Goal: Transaction & Acquisition: Purchase product/service

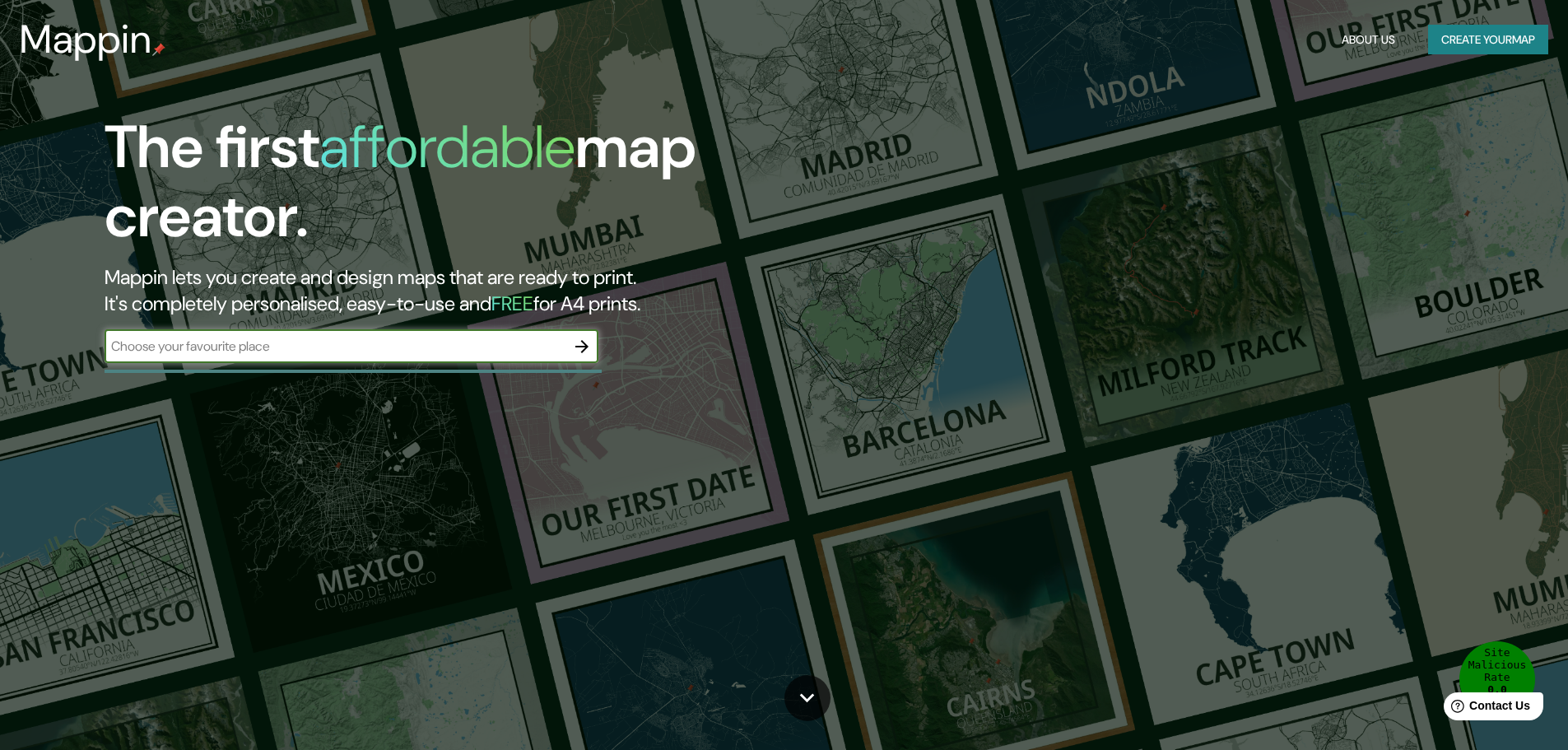
click at [378, 351] on input "text" at bounding box center [334, 346] width 461 height 19
type input "[GEOGRAPHIC_DATA], [GEOGRAPHIC_DATA], [GEOGRAPHIC_DATA]"
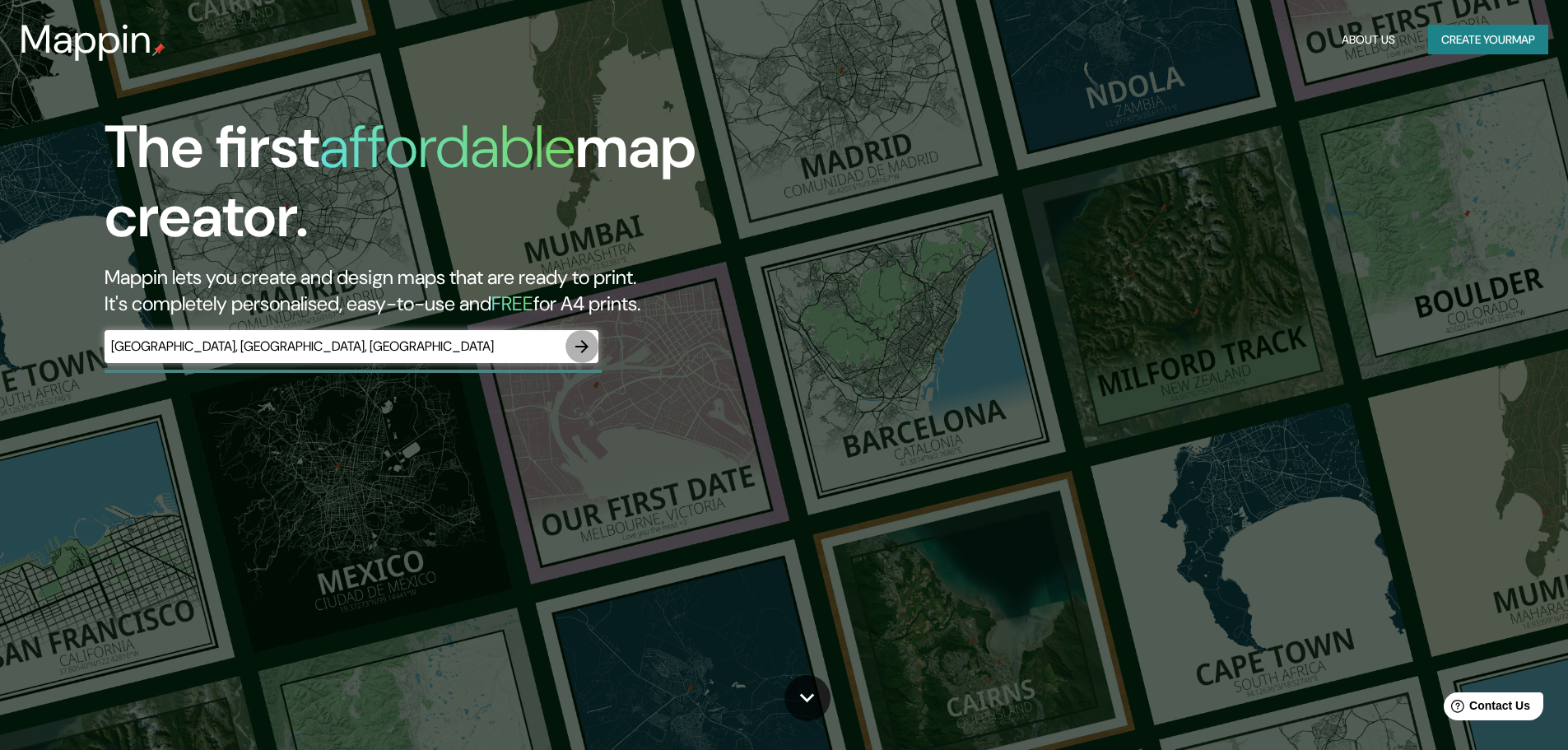
click at [581, 341] on icon "button" at bounding box center [582, 346] width 13 height 13
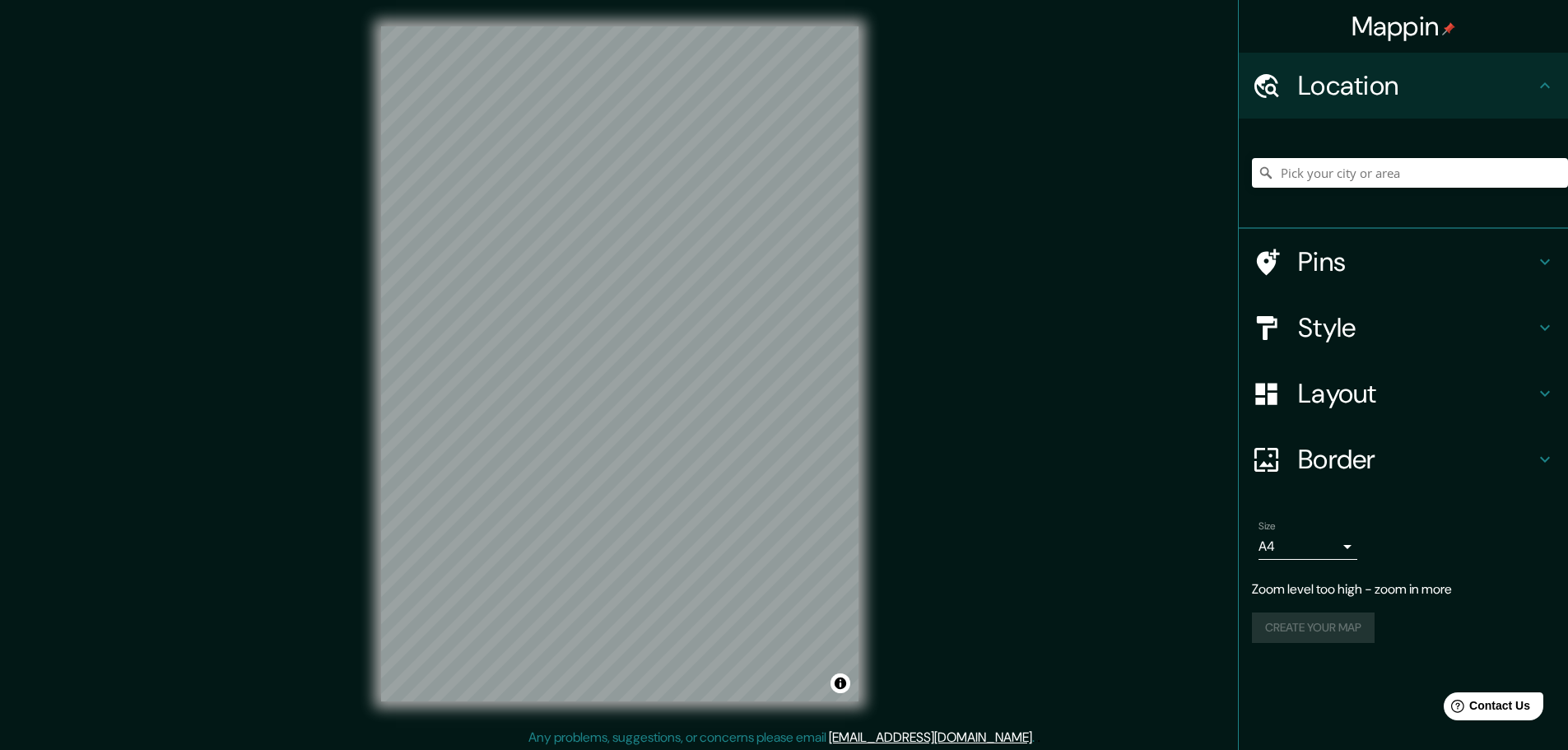
click at [1022, 499] on div "Mappin Location Pins Style Layout Border Choose a border. Hint : you can make l…" at bounding box center [784, 377] width 1568 height 754
click at [1393, 171] on input "Pick your city or area" at bounding box center [1410, 173] width 316 height 30
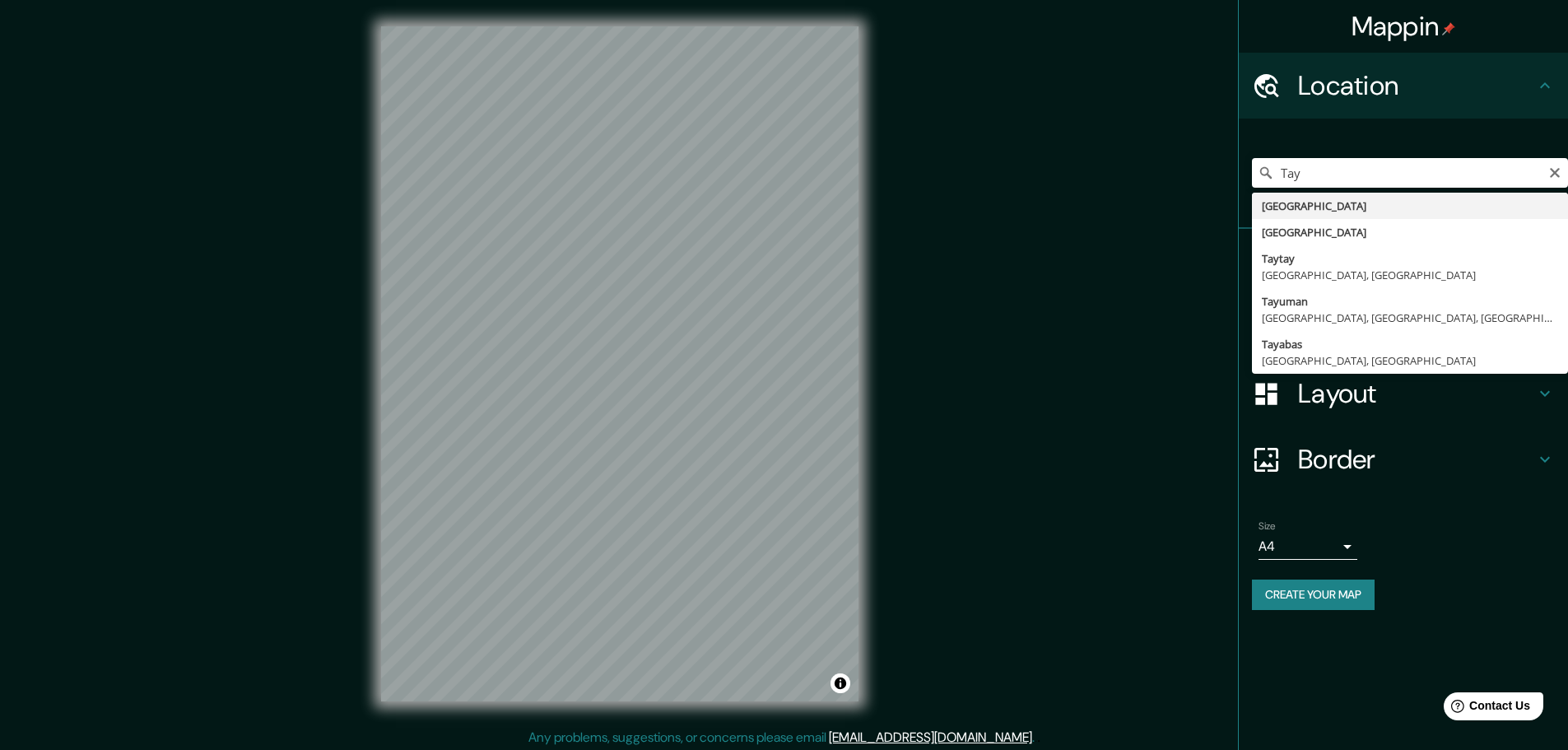
type input "[GEOGRAPHIC_DATA], [GEOGRAPHIC_DATA], [GEOGRAPHIC_DATA]"
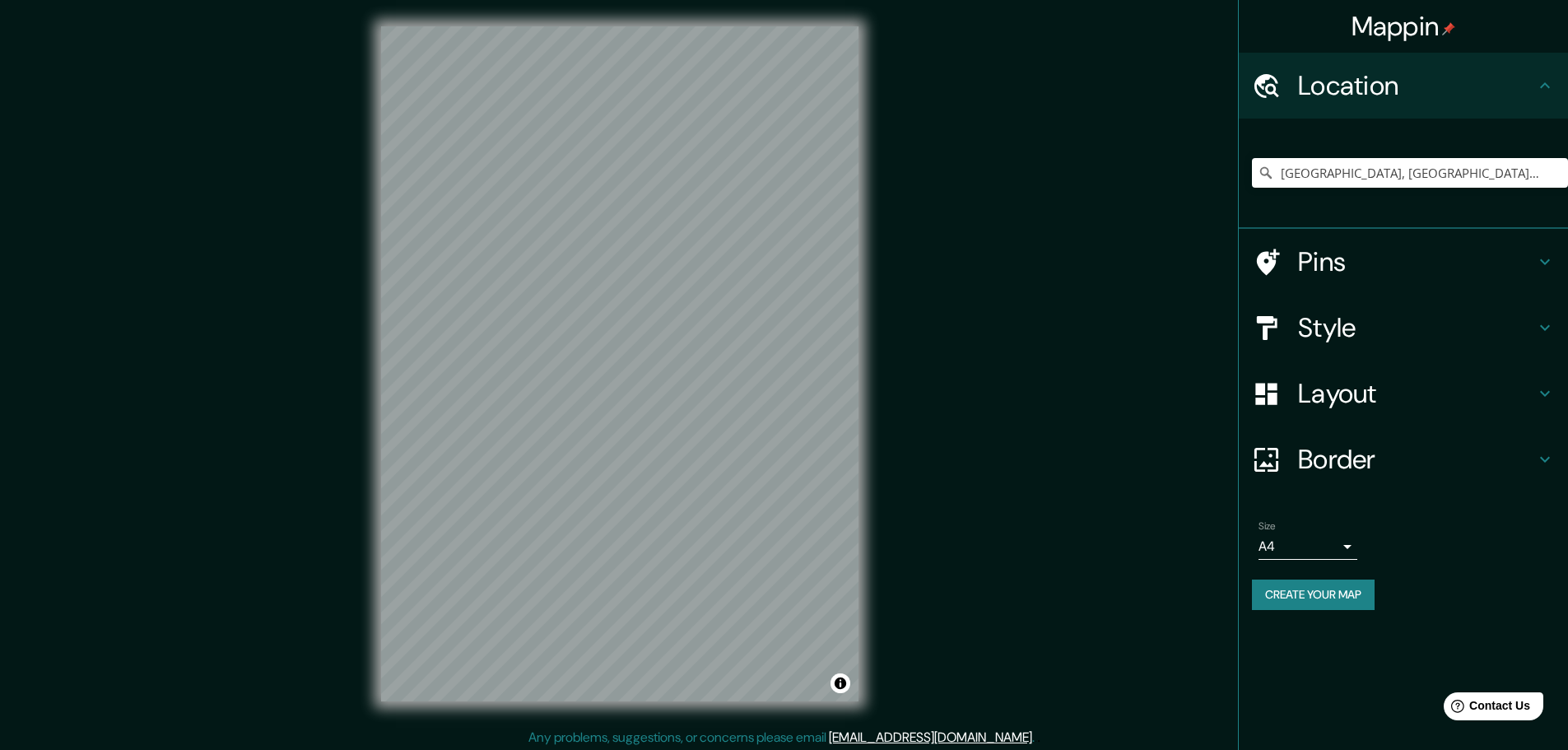
scroll to position [4, 0]
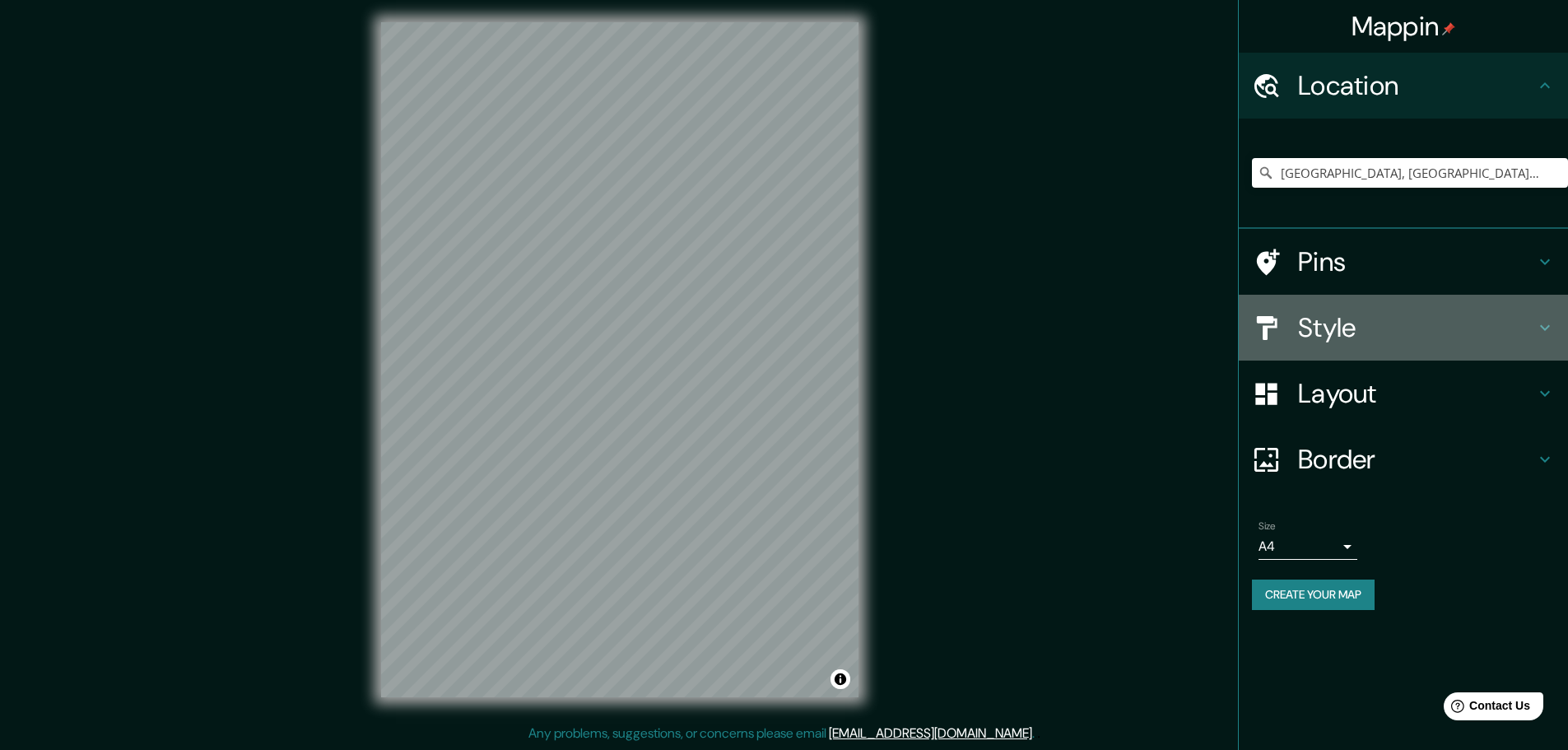
click at [1550, 338] on div "Style" at bounding box center [1403, 327] width 329 height 66
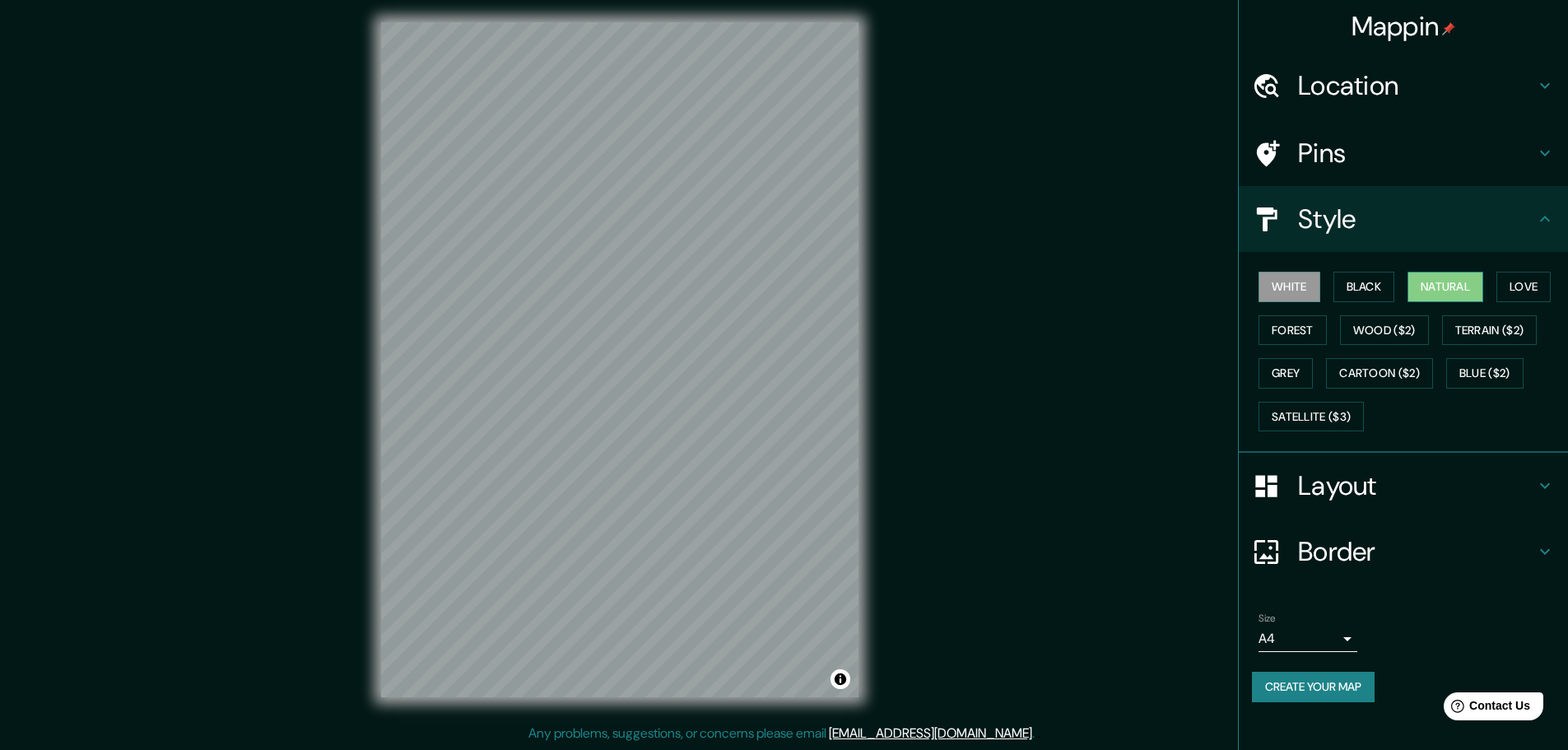
click at [1420, 291] on button "Natural" at bounding box center [1446, 286] width 76 height 31
click at [1279, 327] on button "Forest" at bounding box center [1293, 330] width 69 height 31
click at [1417, 331] on button "Wood ($2)" at bounding box center [1384, 330] width 88 height 31
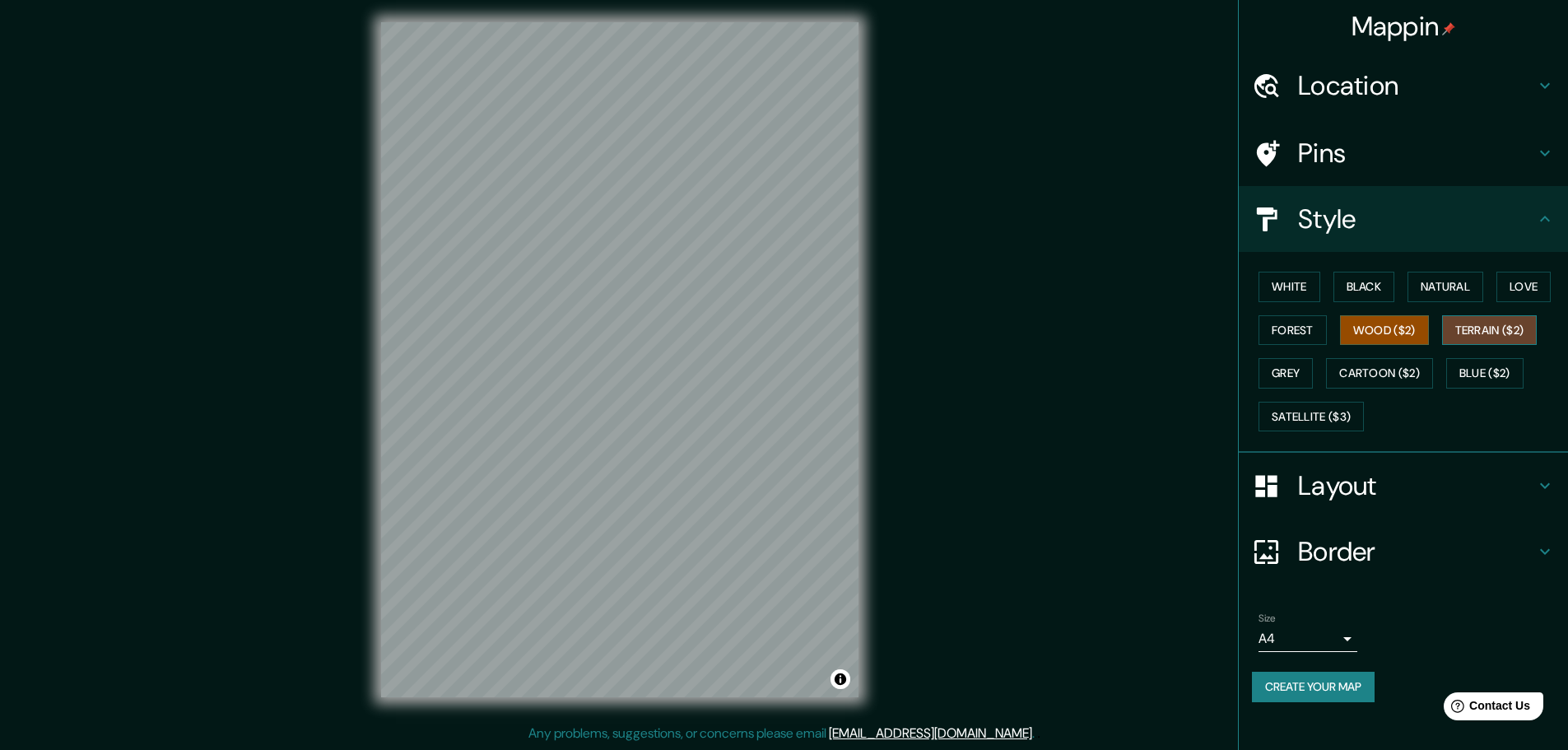
click at [1470, 332] on button "Terrain ($2)" at bounding box center [1489, 330] width 95 height 31
click at [1299, 377] on button "Grey" at bounding box center [1286, 373] width 55 height 31
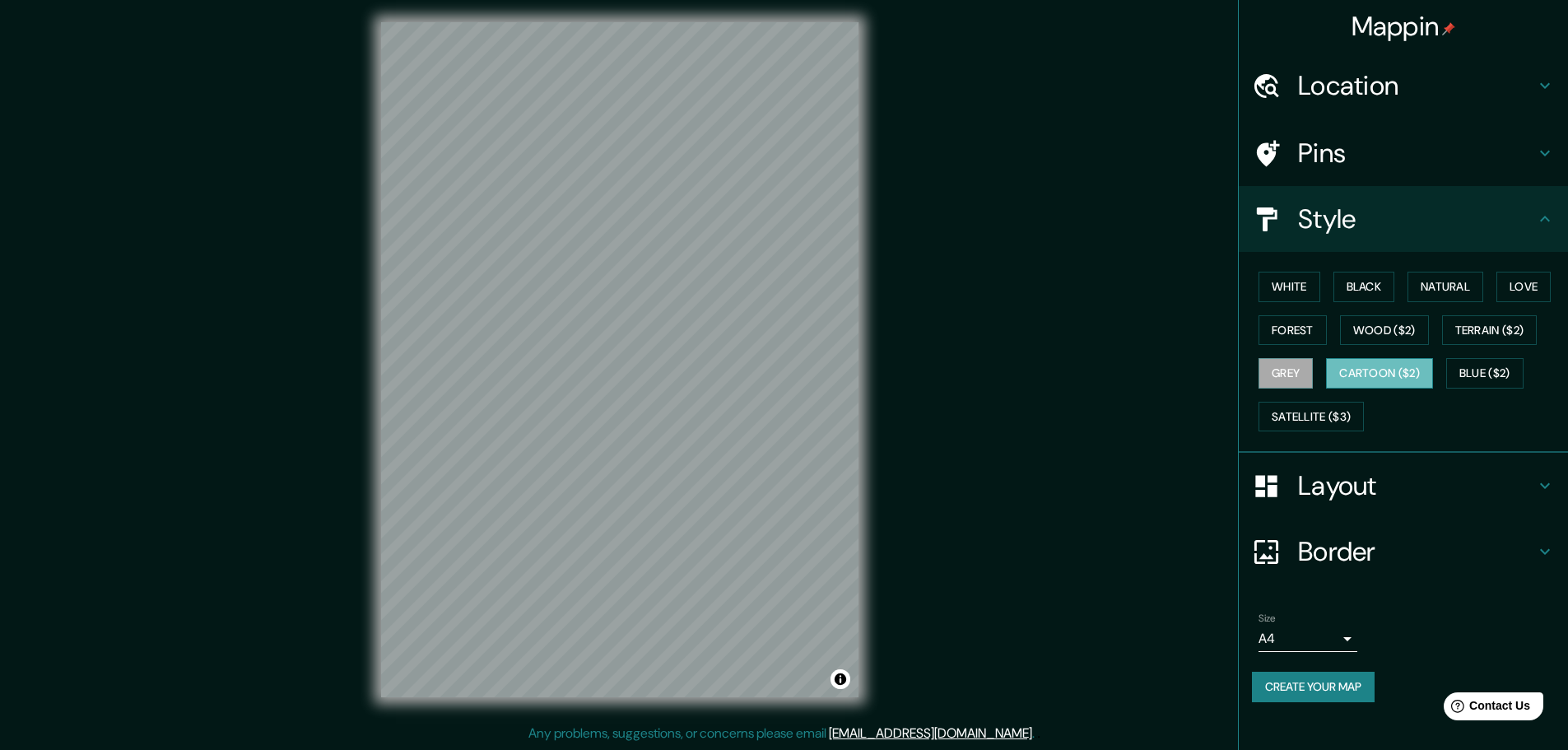
click at [1357, 370] on button "Cartoon ($2)" at bounding box center [1379, 373] width 107 height 31
click at [1485, 365] on button "Blue ($2)" at bounding box center [1485, 373] width 78 height 31
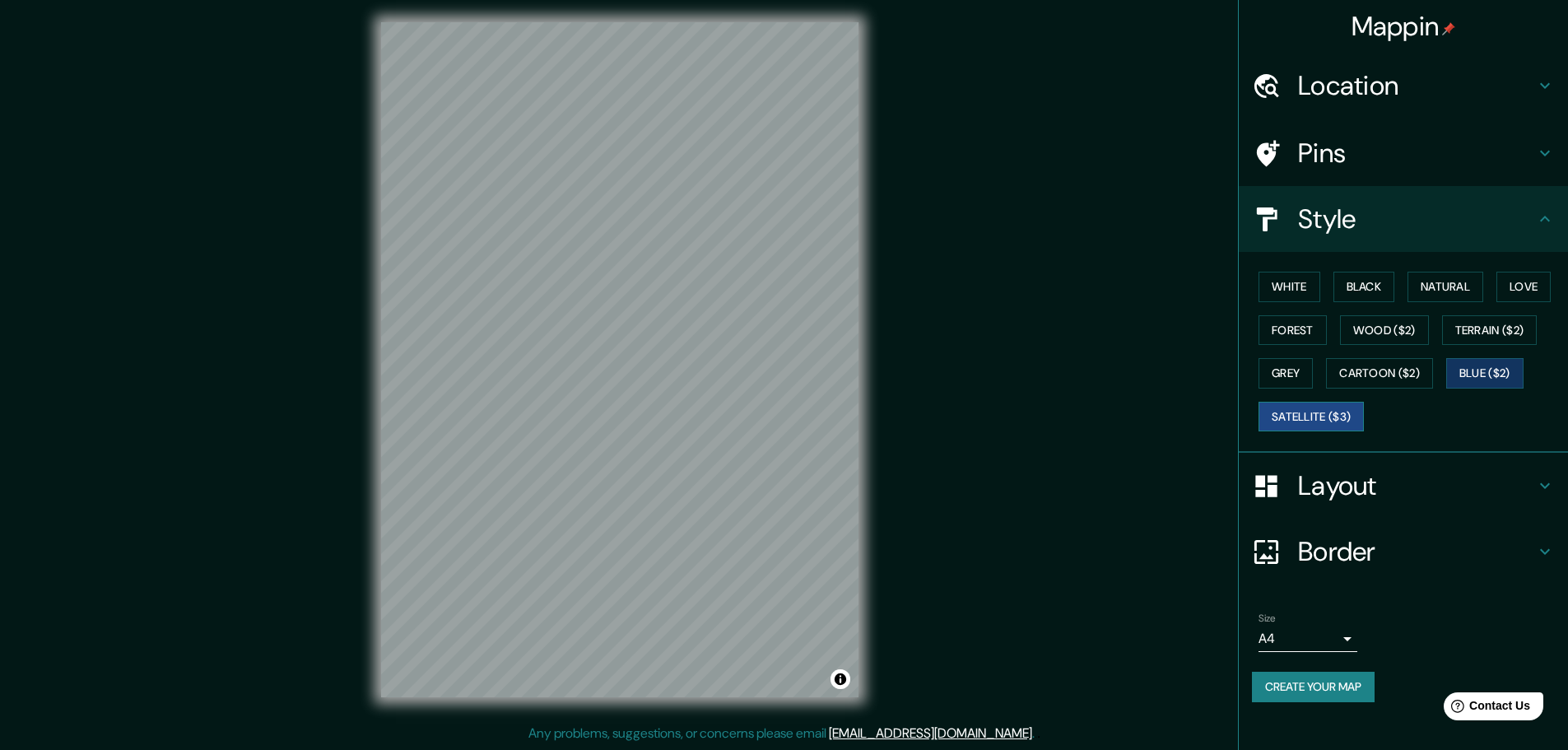
click at [1305, 414] on button "Satellite ($3)" at bounding box center [1311, 417] width 105 height 31
click at [1312, 289] on button "White" at bounding box center [1289, 286] width 62 height 31
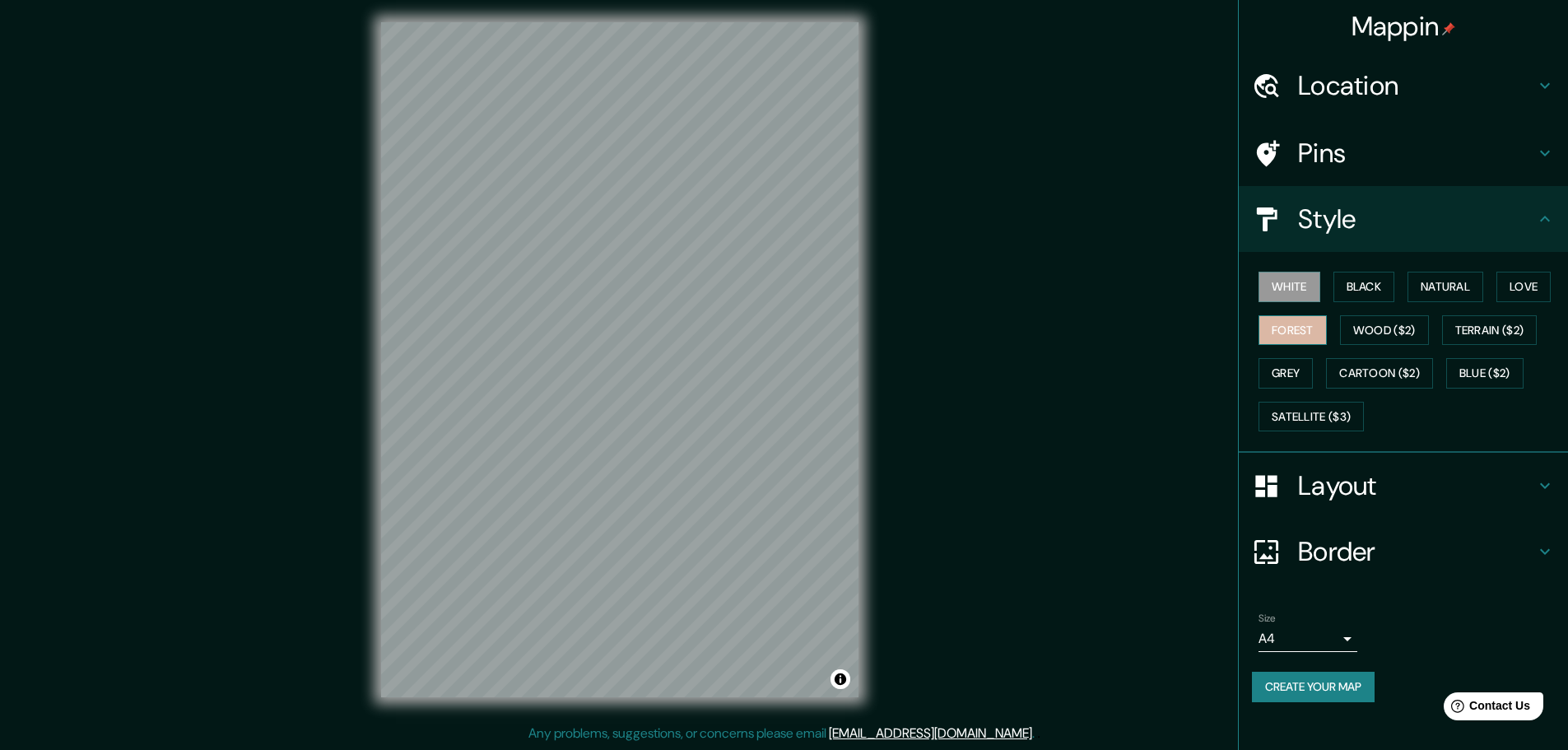
click at [1299, 330] on button "Forest" at bounding box center [1293, 330] width 69 height 31
click at [1519, 469] on h4 "Layout" at bounding box center [1417, 485] width 237 height 33
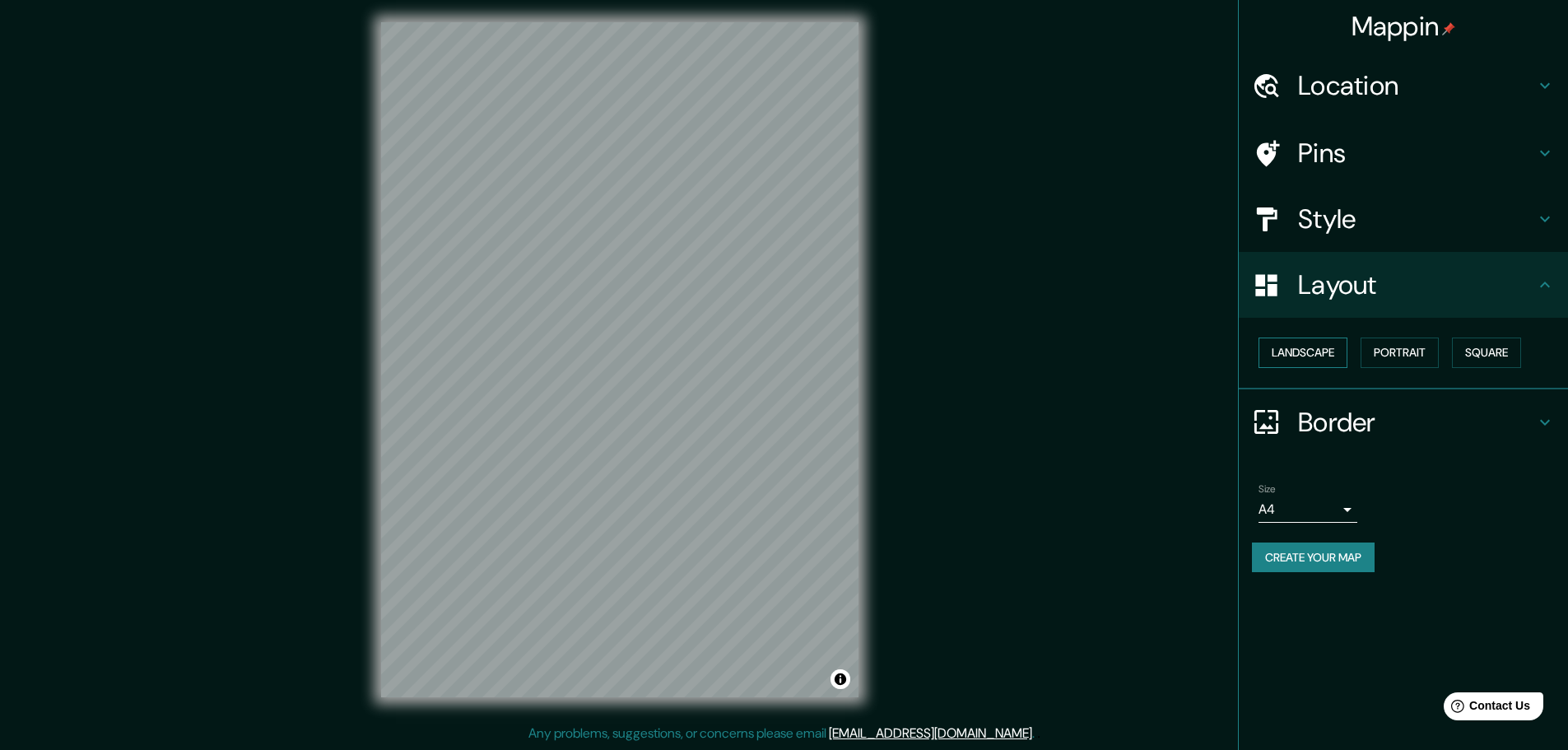
click at [1289, 347] on button "Landscape" at bounding box center [1303, 352] width 88 height 31
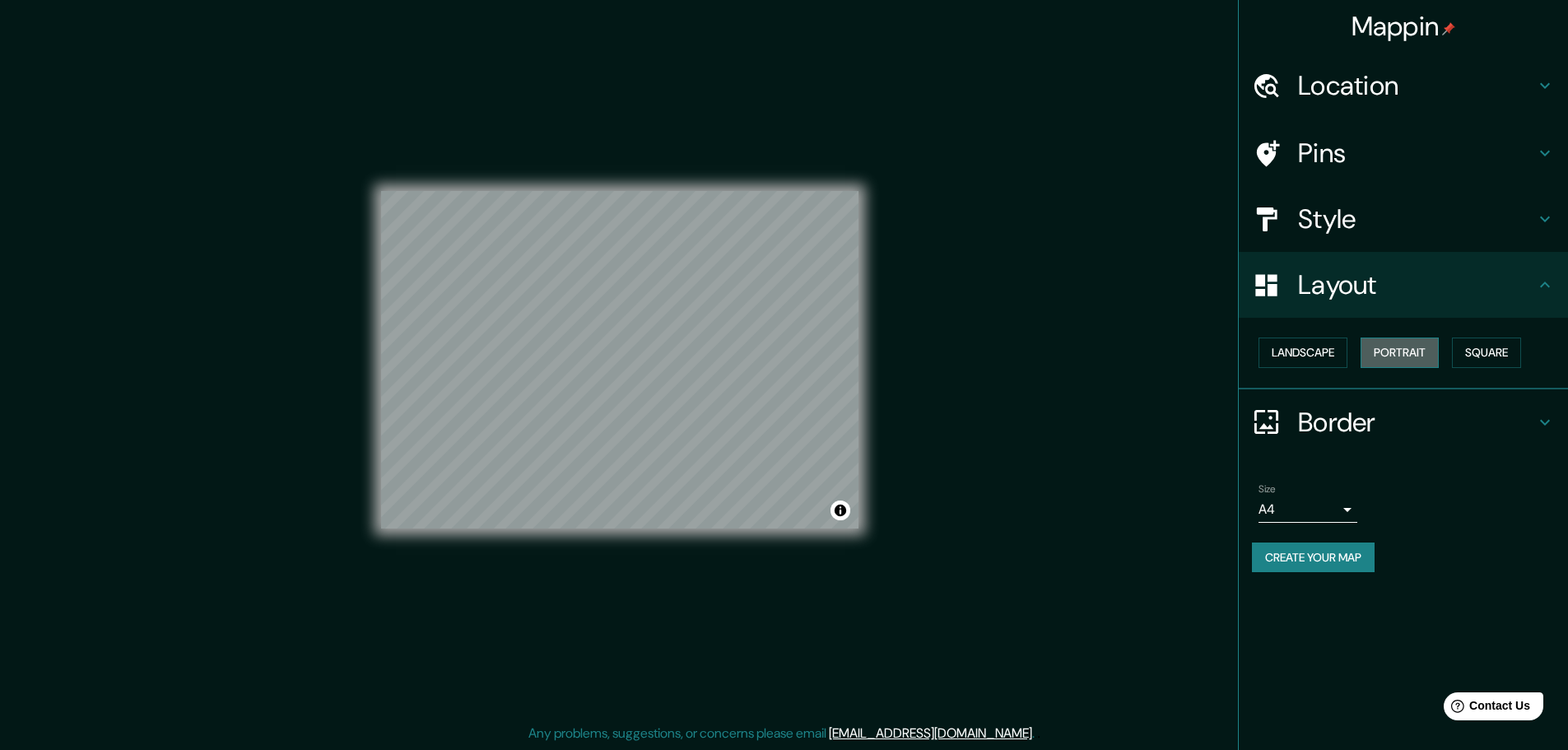
click at [1386, 356] on button "Portrait" at bounding box center [1399, 352] width 79 height 31
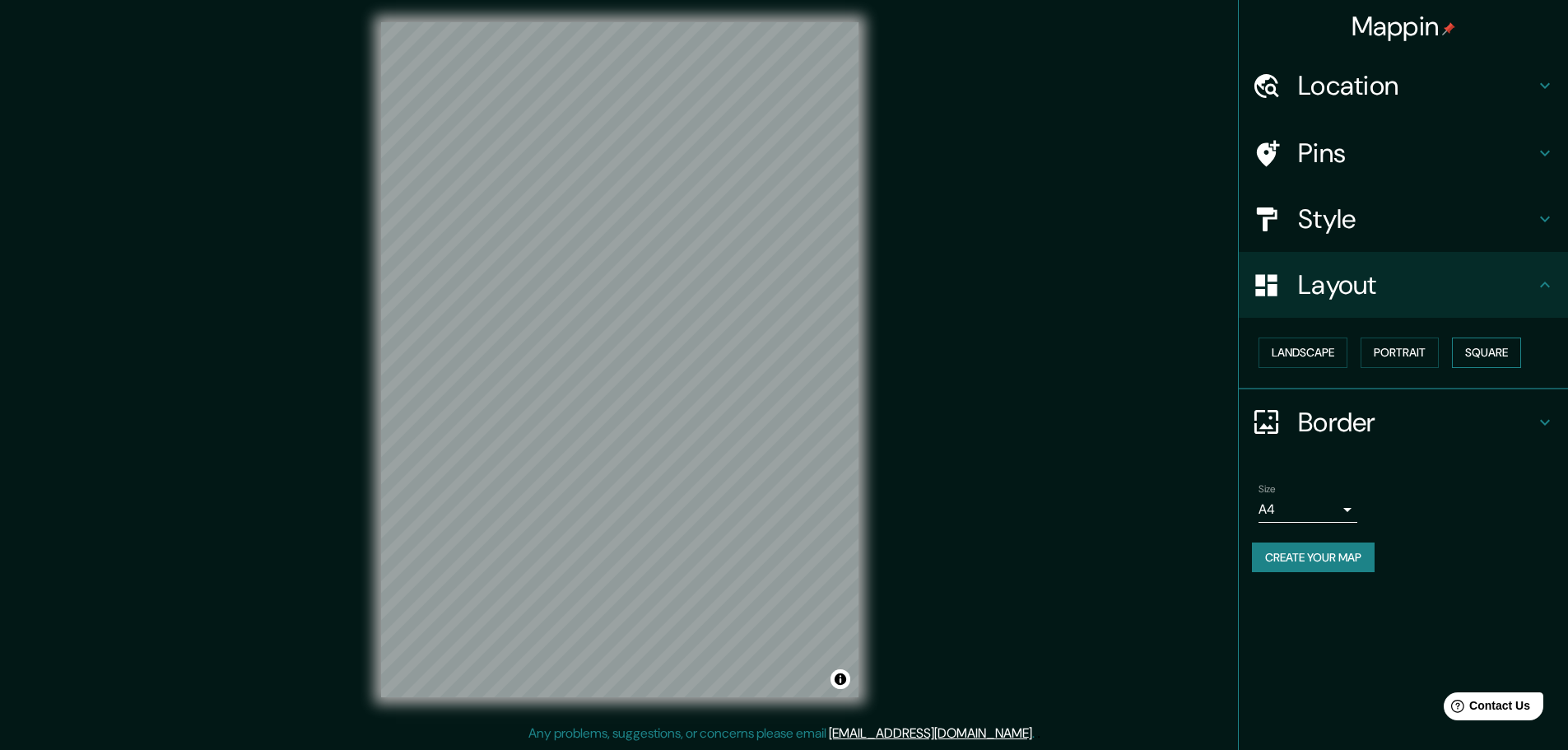
click at [1480, 355] on button "Square" at bounding box center [1487, 352] width 69 height 31
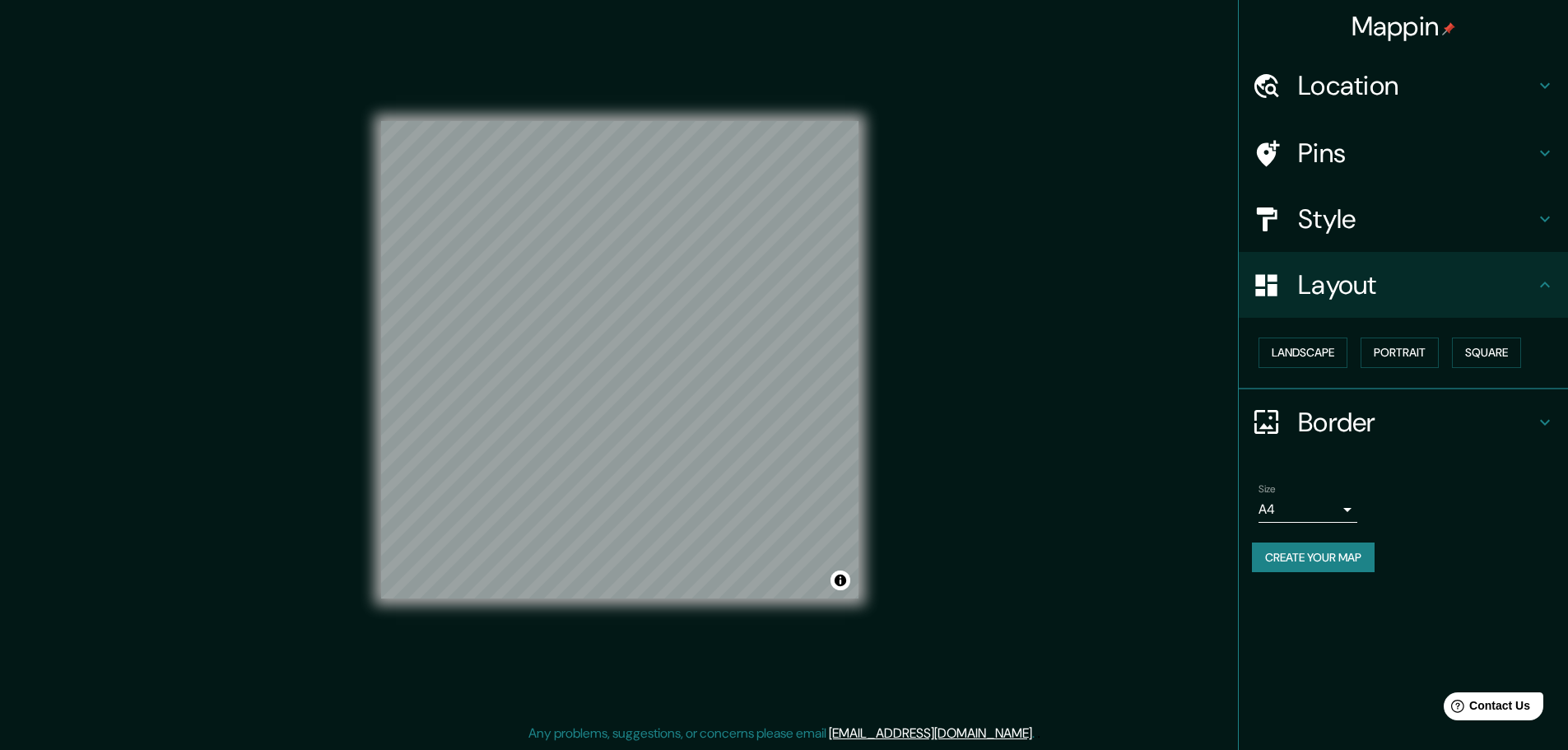
click at [1542, 289] on icon at bounding box center [1545, 284] width 20 height 20
click at [1536, 292] on icon at bounding box center [1545, 284] width 20 height 20
click at [1536, 429] on icon at bounding box center [1545, 423] width 20 height 20
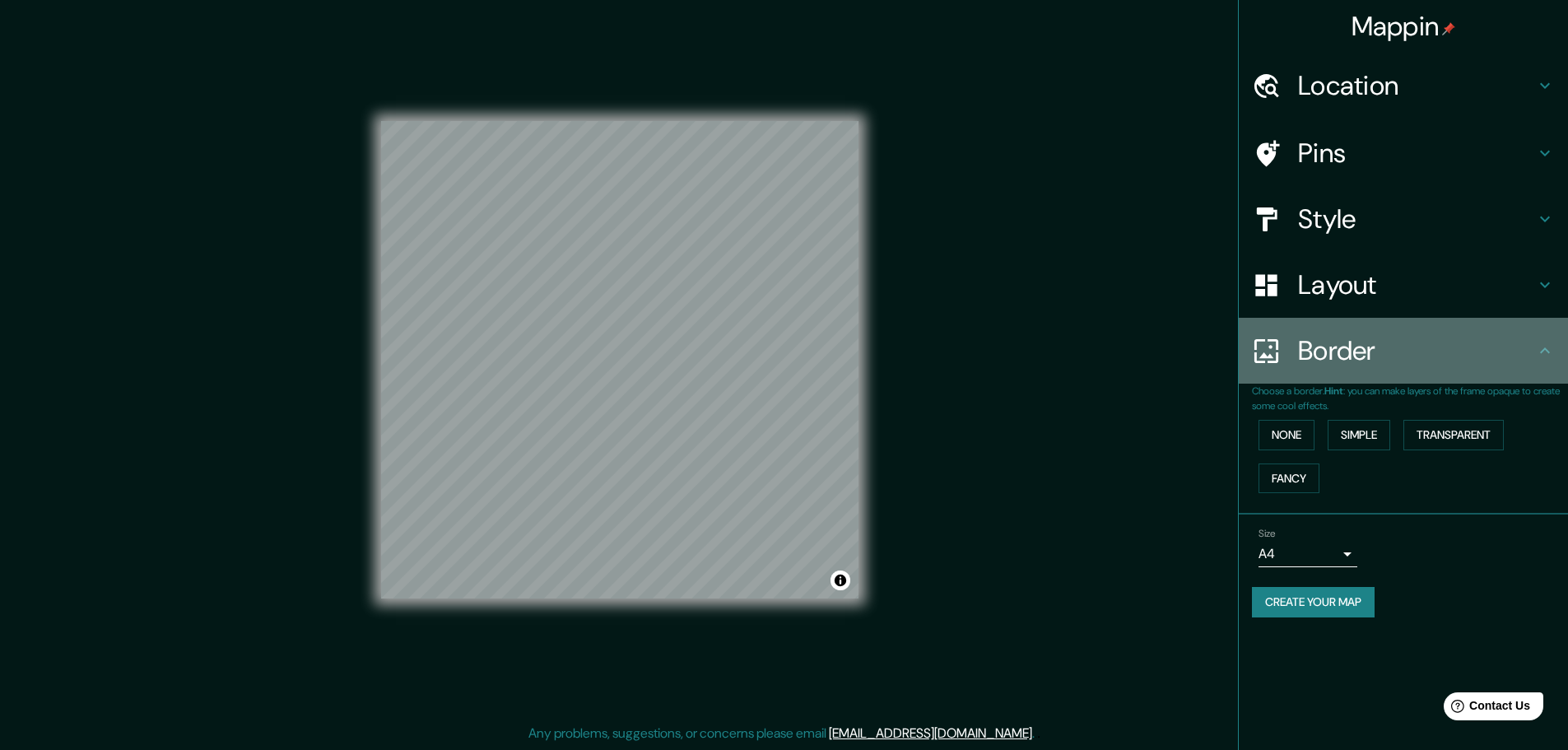
click at [1551, 370] on div "Border" at bounding box center [1403, 351] width 329 height 66
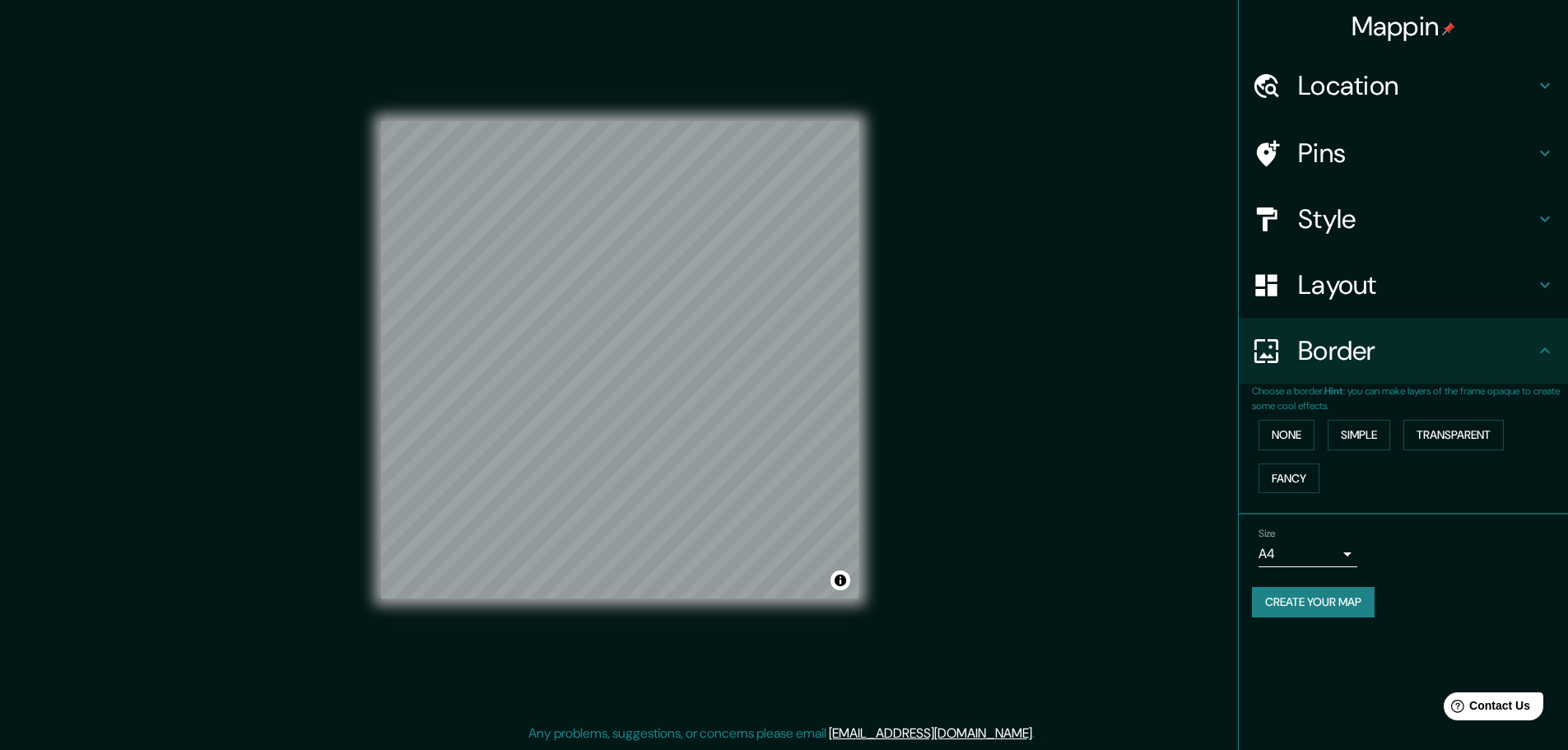
click at [1547, 219] on icon at bounding box center [1545, 219] width 10 height 6
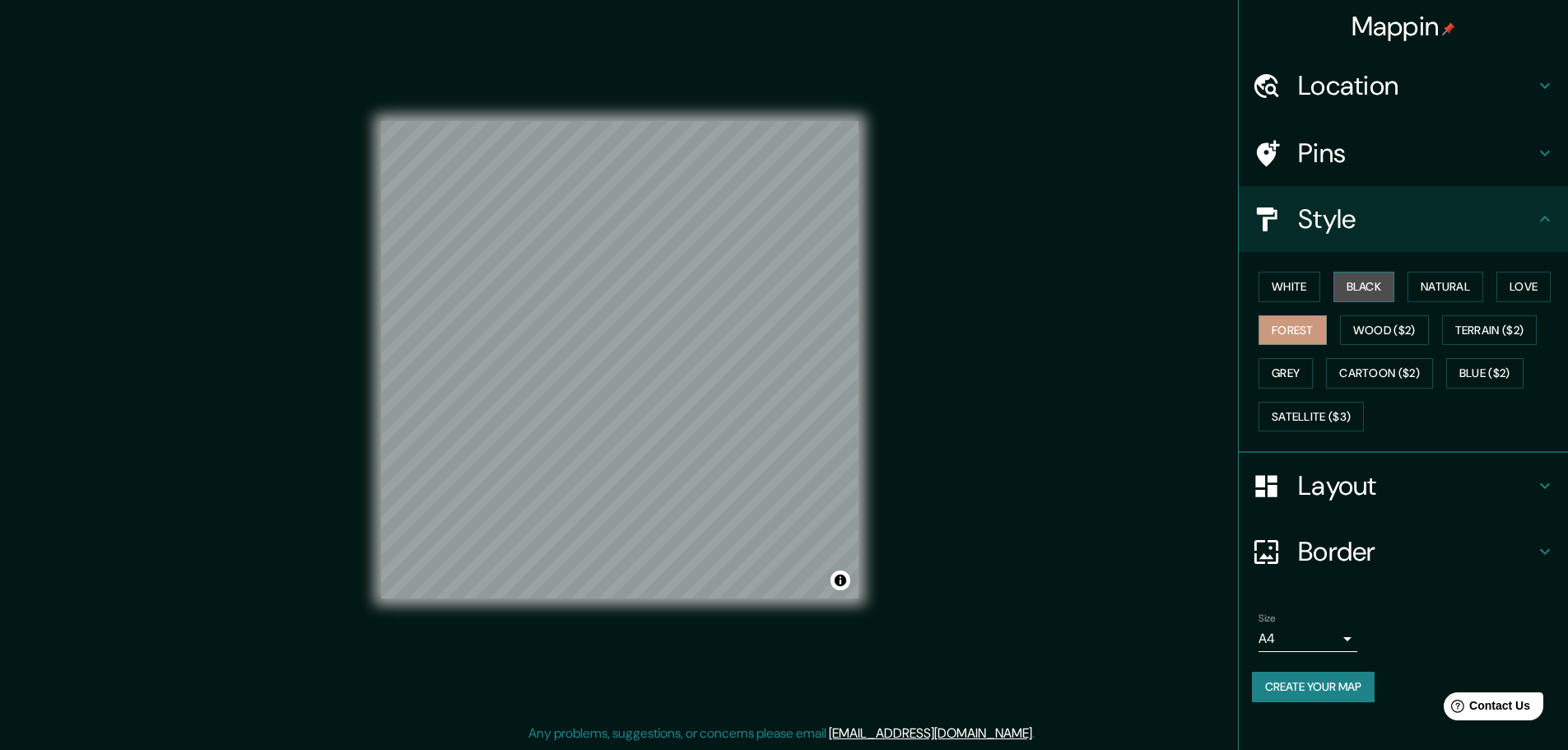
click at [1347, 278] on button "Black" at bounding box center [1364, 286] width 62 height 31
click at [1303, 273] on button "White" at bounding box center [1289, 286] width 62 height 31
click at [1355, 689] on button "Create your map" at bounding box center [1313, 686] width 122 height 31
